Goal: Find specific page/section: Find specific page/section

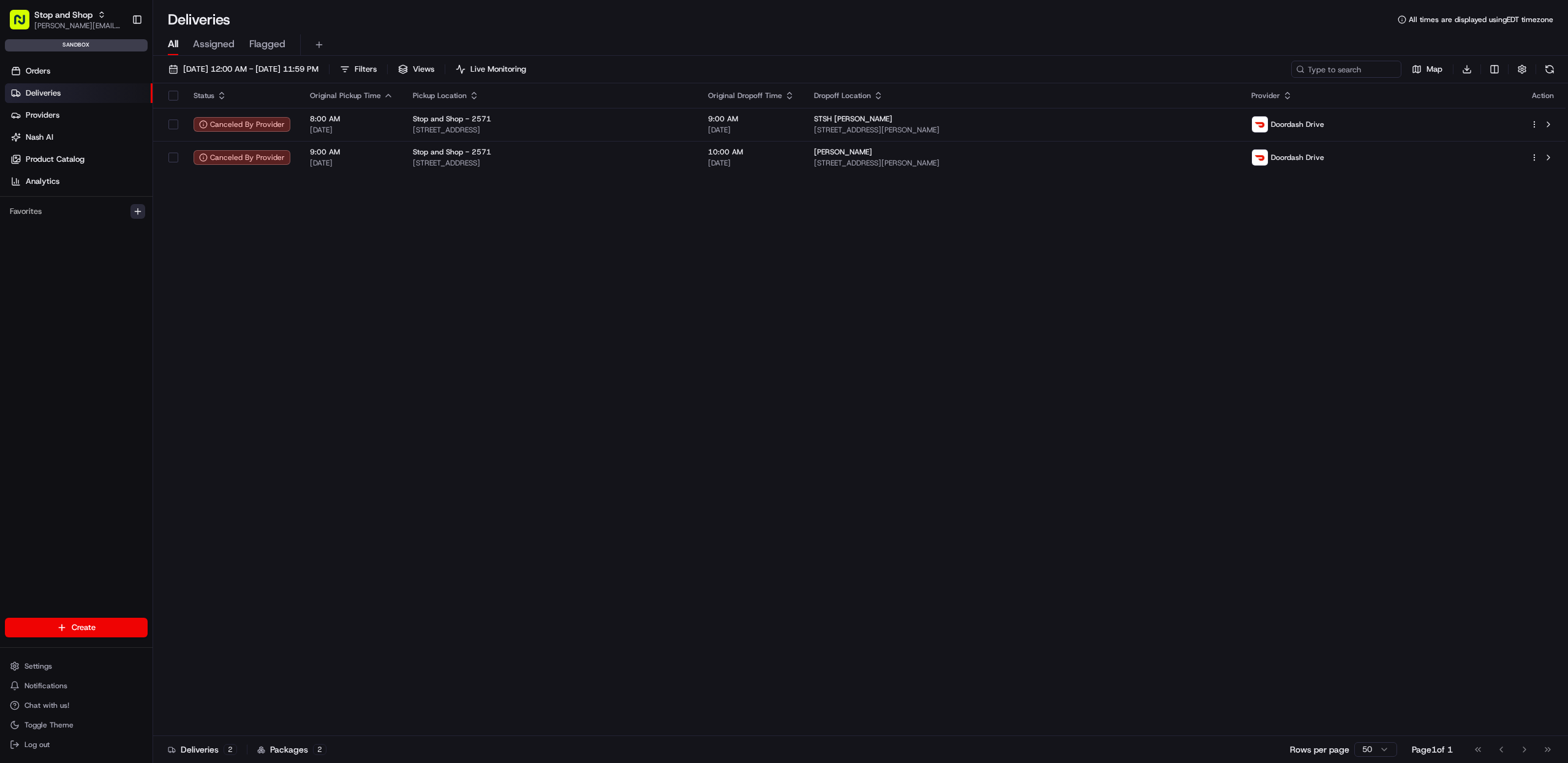
click at [133, 217] on button "button" at bounding box center [137, 211] width 15 height 15
type input "pick"
click at [178, 256] on div "Pickup Locations" at bounding box center [189, 256] width 76 height 11
drag, startPoint x: 82, startPoint y: 251, endPoint x: 71, endPoint y: 232, distance: 22.0
click at [81, 251] on html "Stop and Shop [PERSON_NAME][EMAIL_ADDRESS][DOMAIN_NAME] Toggle Sidebar sandbox …" at bounding box center [784, 381] width 1568 height 763
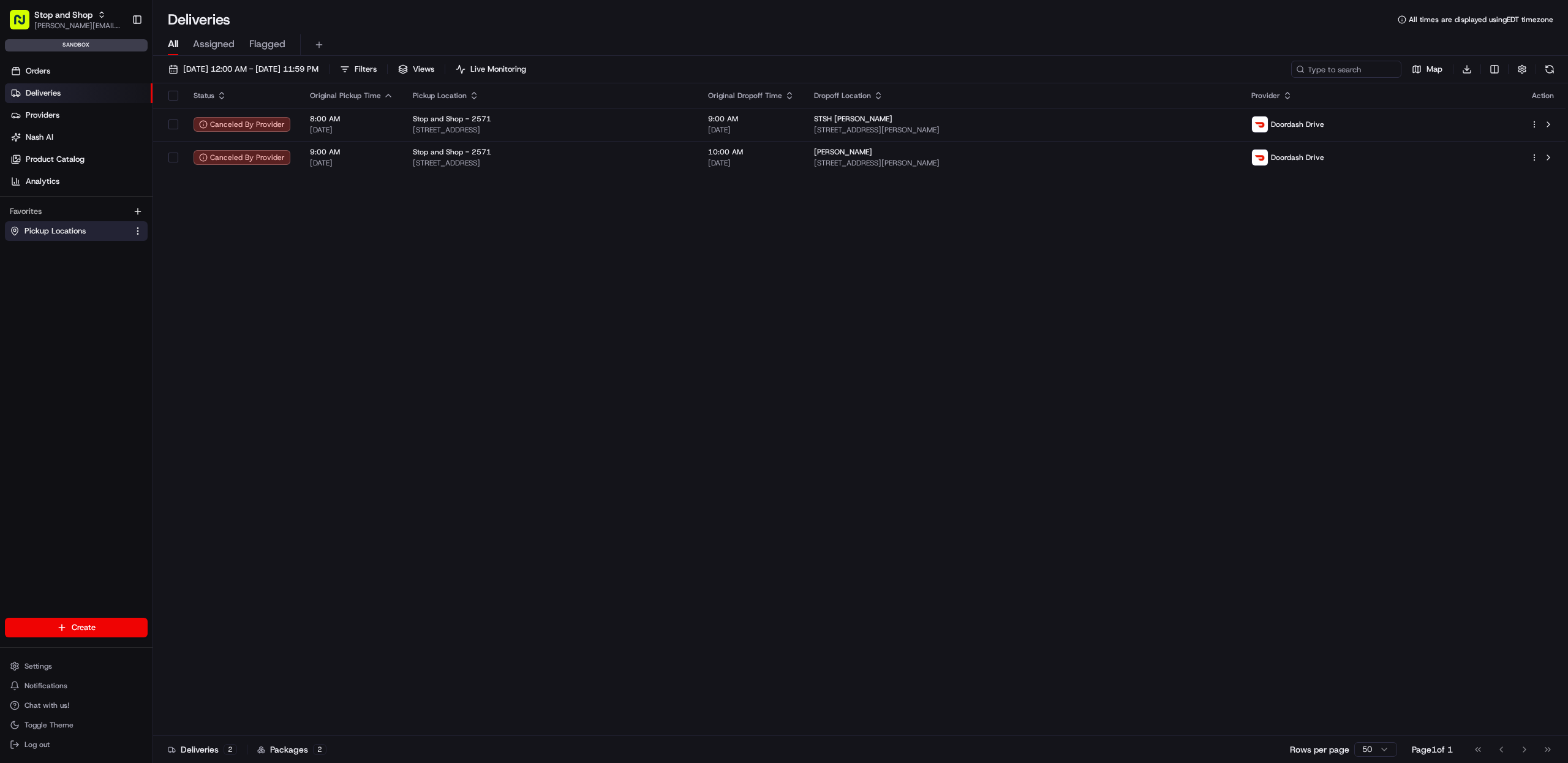
click at [69, 228] on span "Pickup Locations" at bounding box center [55, 231] width 61 height 11
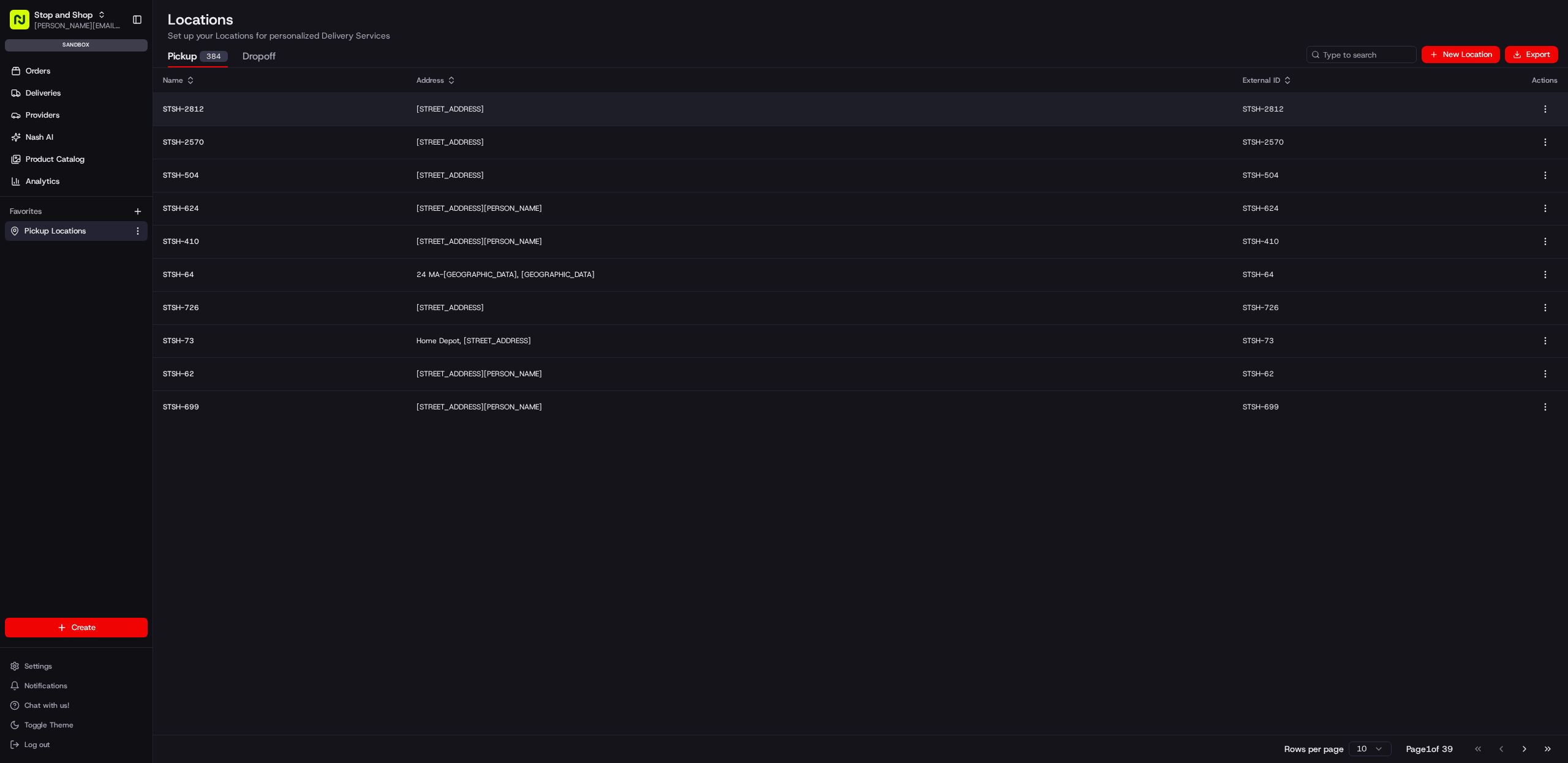
click at [498, 113] on p "[STREET_ADDRESS]" at bounding box center [819, 109] width 807 height 10
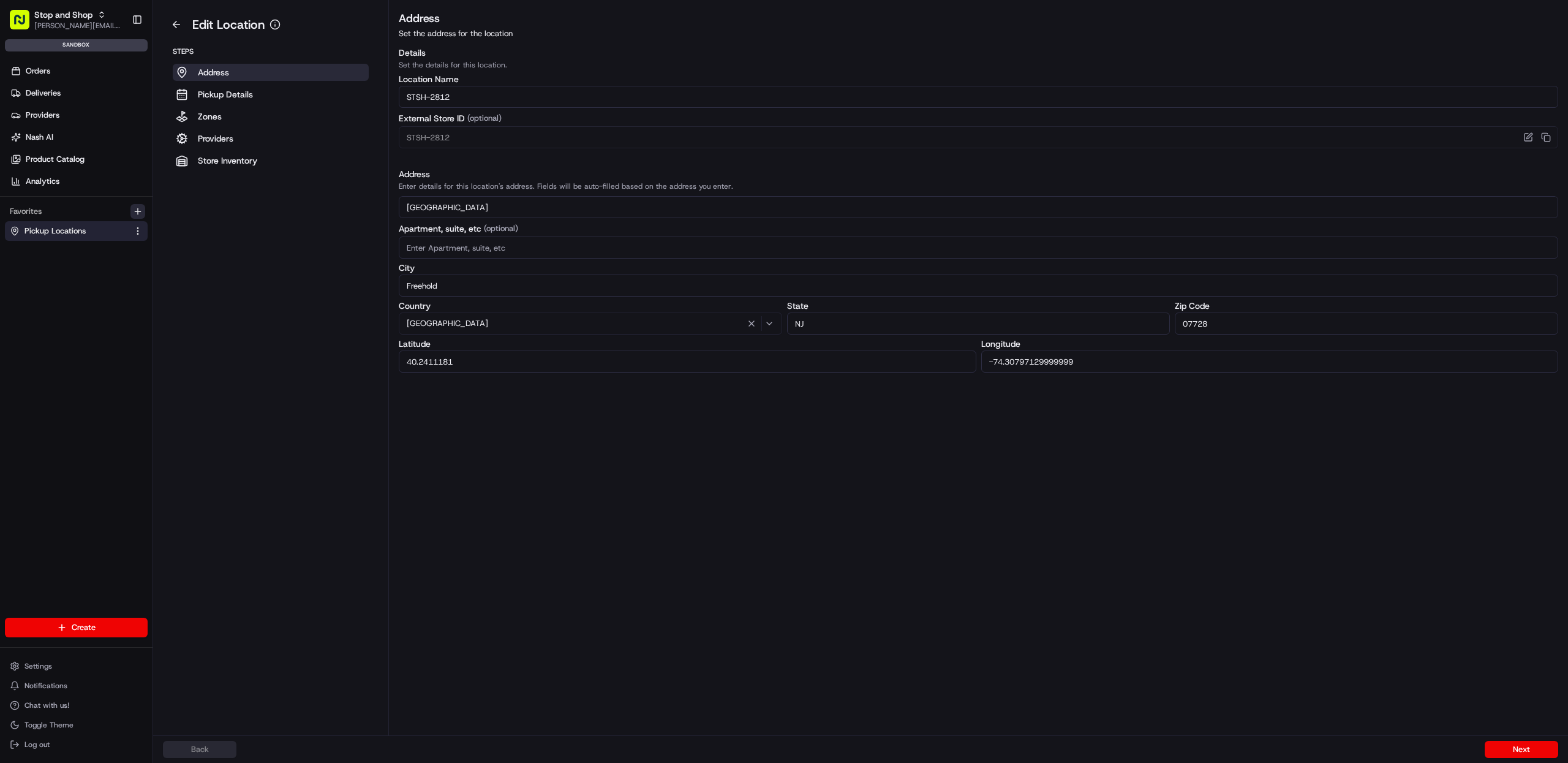
click at [141, 207] on icon "button" at bounding box center [138, 211] width 10 height 10
type input "au"
click at [185, 256] on div "Automations" at bounding box center [181, 256] width 61 height 11
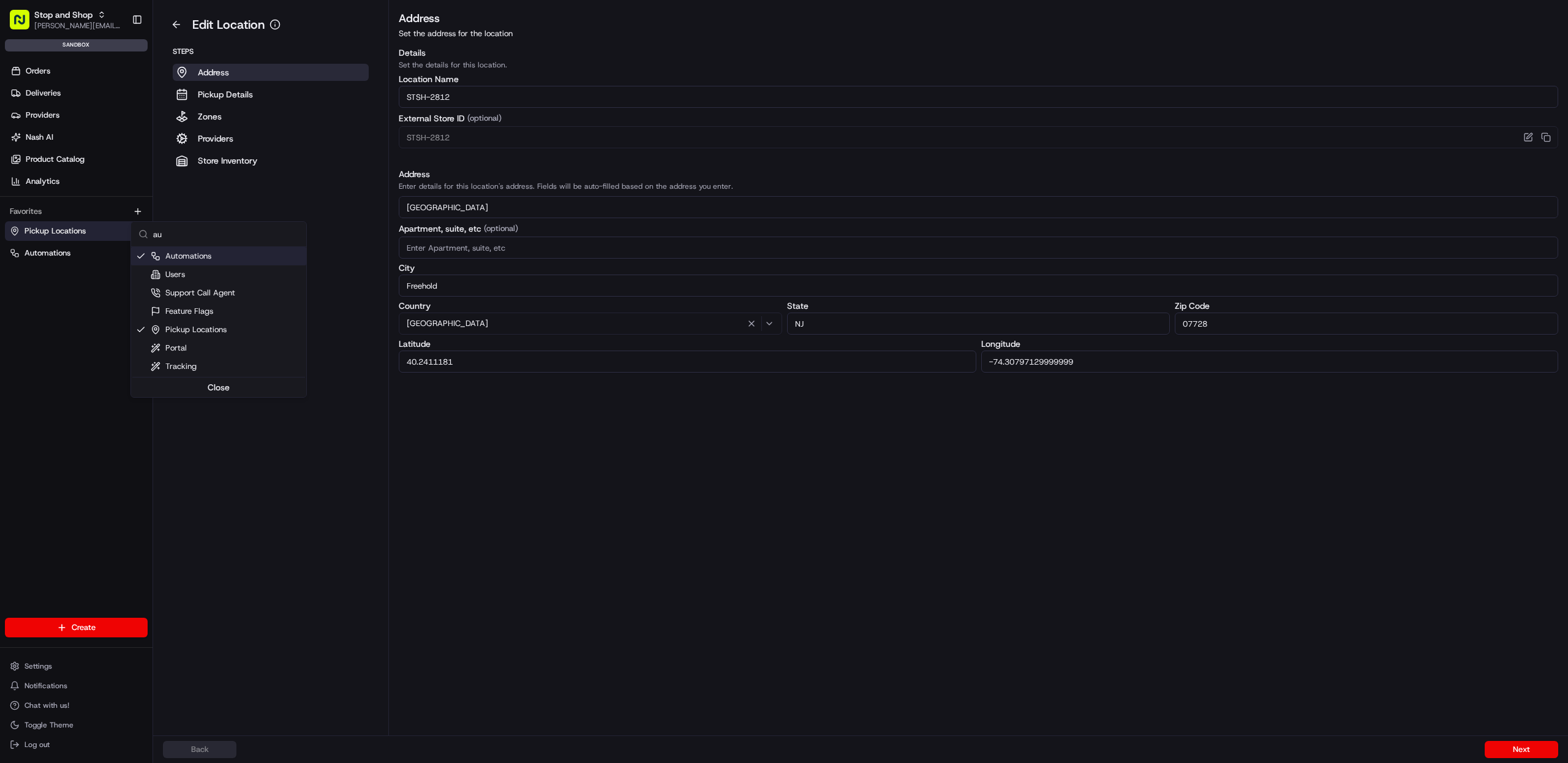
click at [81, 247] on html "Stop and Shop [PERSON_NAME][EMAIL_ADDRESS][DOMAIN_NAME] Toggle Sidebar sandbox …" at bounding box center [784, 381] width 1568 height 763
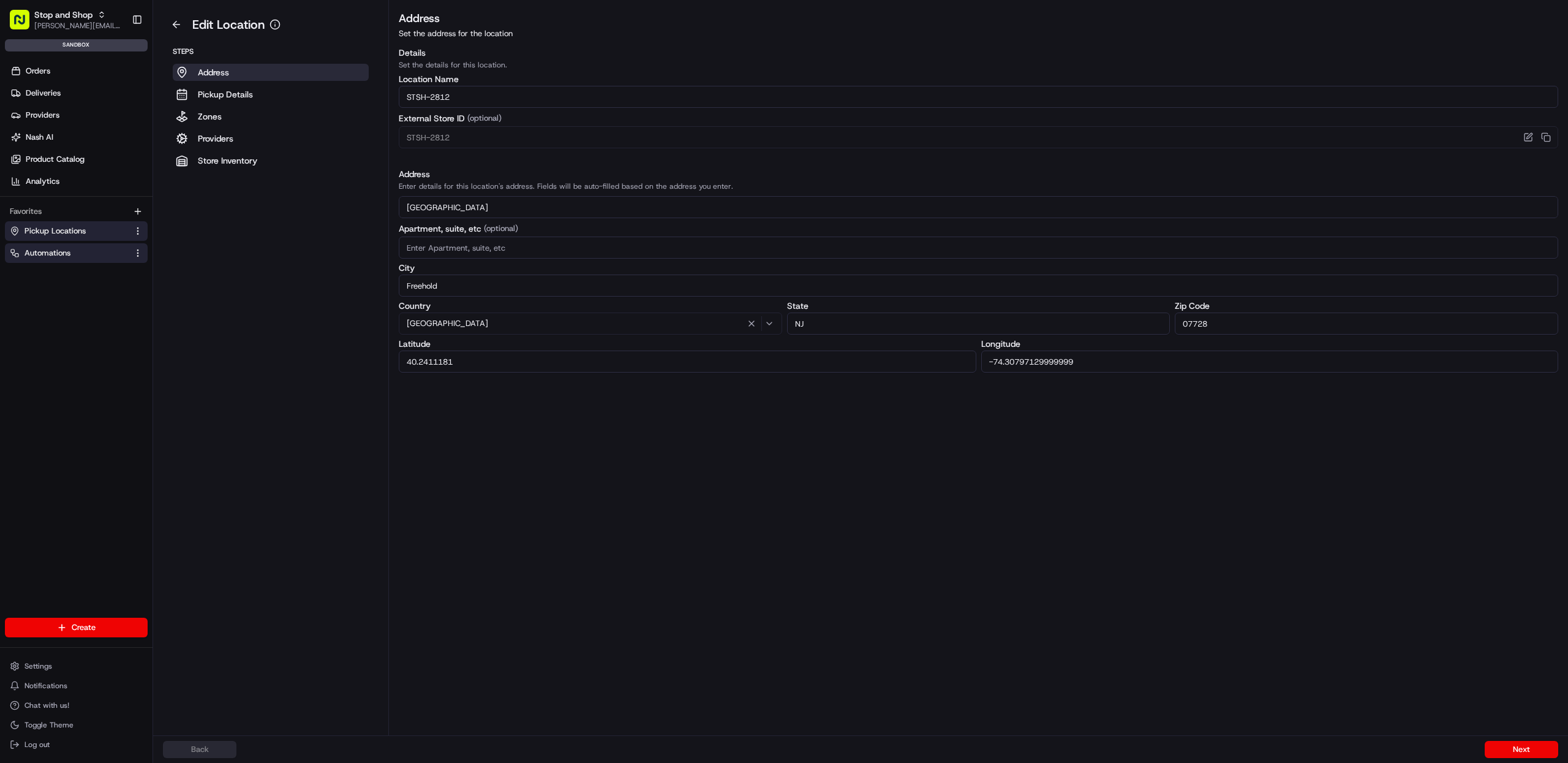
click at [69, 252] on span "Automations" at bounding box center [47, 253] width 46 height 11
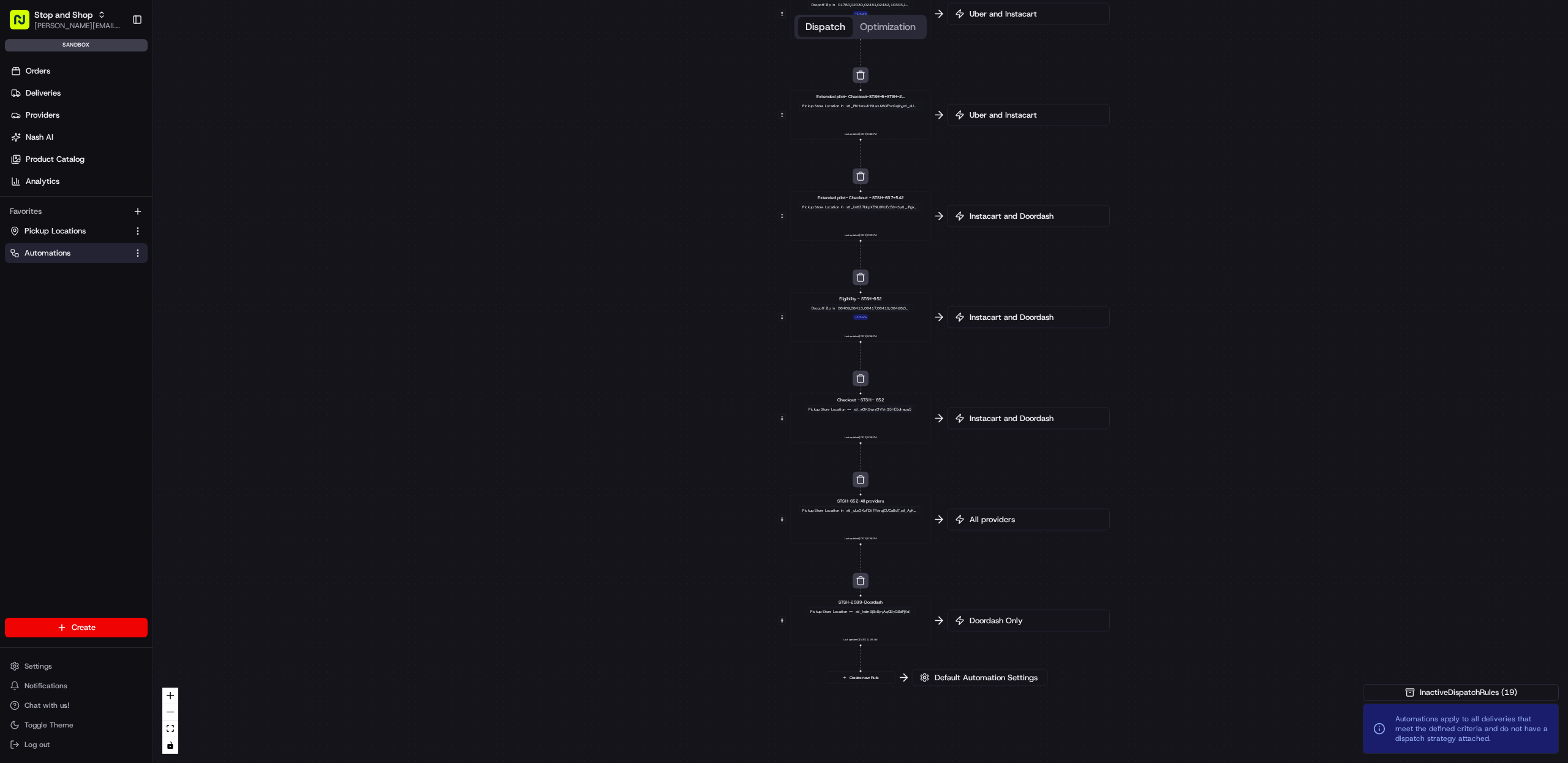
click at [978, 157] on div "Dispatch Optimization 0 0 0 0 0 0 0 0 0 0 0 Order / Delivery Received Eligibili…" at bounding box center [860, 381] width 1415 height 763
click at [1272, 448] on div "Dispatch Optimization 0 0 0 0 0 0 0 0 0 0 0 Order / Delivery Received Eligibili…" at bounding box center [860, 381] width 1415 height 763
